Goal: Check status: Check status

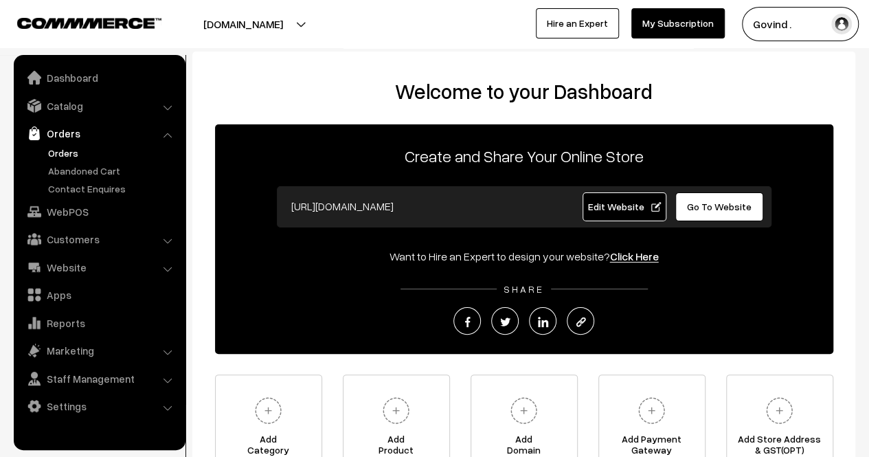
click at [72, 151] on link "Orders" at bounding box center [113, 153] width 136 height 14
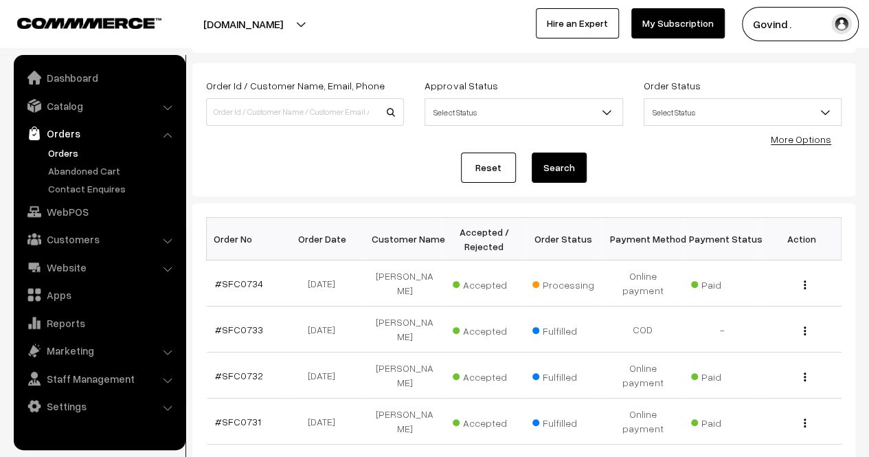
scroll to position [65, 0]
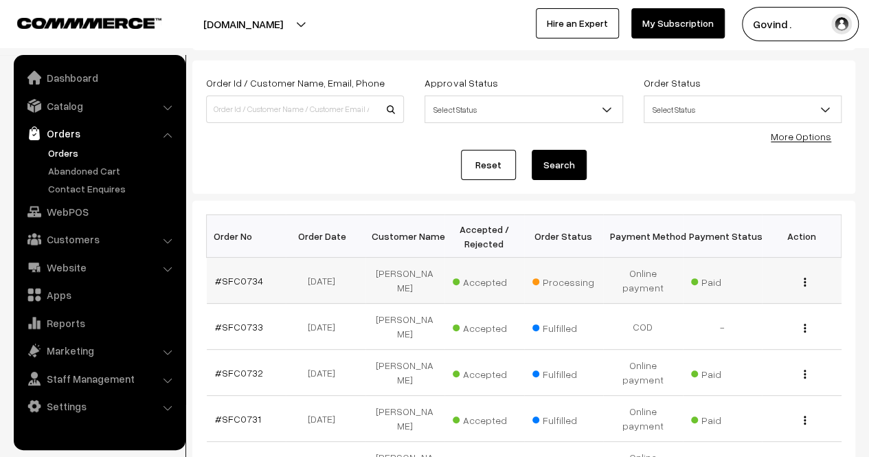
click at [805, 284] on img "button" at bounding box center [805, 281] width 2 height 9
click at [749, 293] on link "View" at bounding box center [743, 301] width 117 height 30
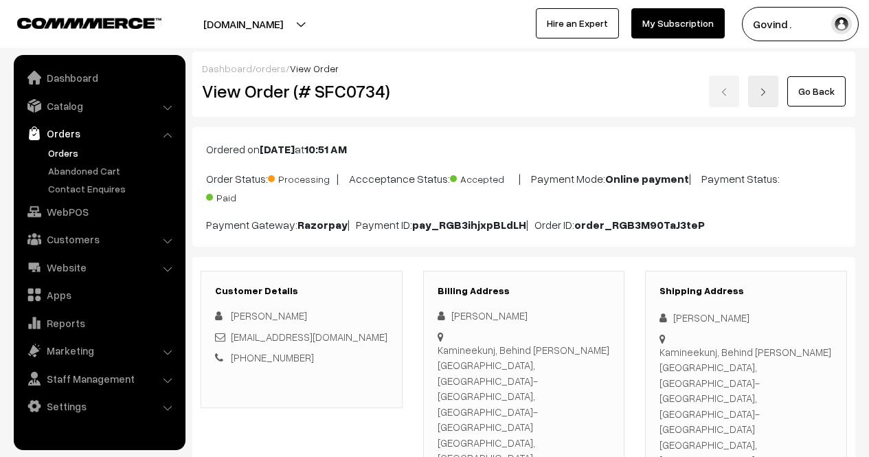
scroll to position [122, 0]
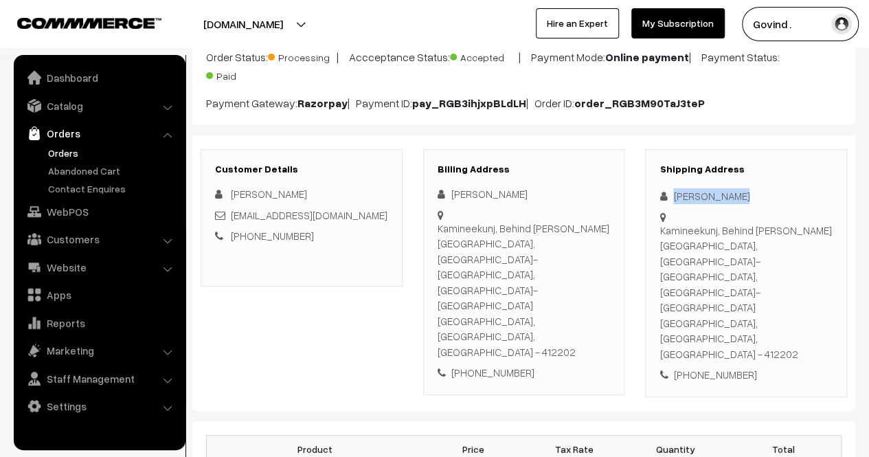
drag, startPoint x: 0, startPoint y: 0, endPoint x: 744, endPoint y: 190, distance: 767.7
click at [744, 190] on div "[PERSON_NAME]" at bounding box center [745, 196] width 173 height 16
copy div "[PERSON_NAME]"
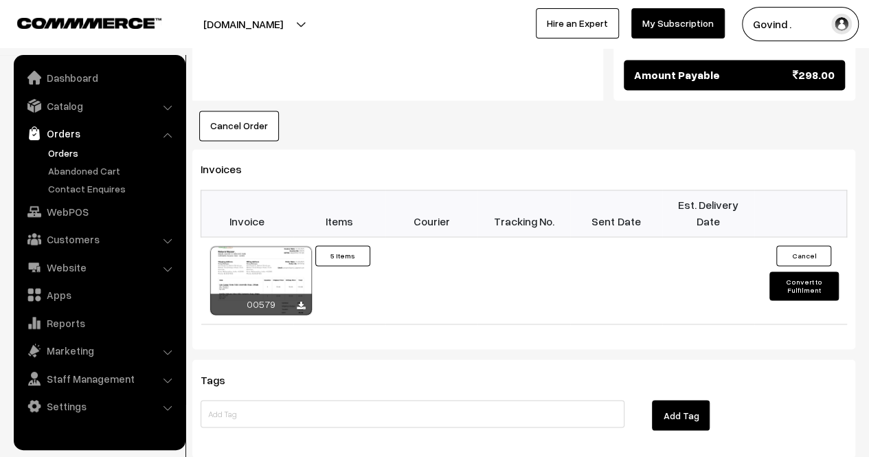
scroll to position [0, 0]
